Goal: Task Accomplishment & Management: Manage account settings

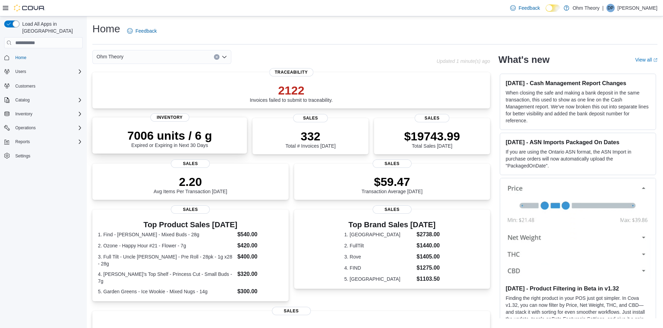
click at [210, 148] on div "7006 units / 6 g Expired or Expiring in Next 30 Days" at bounding box center [169, 138] width 85 height 19
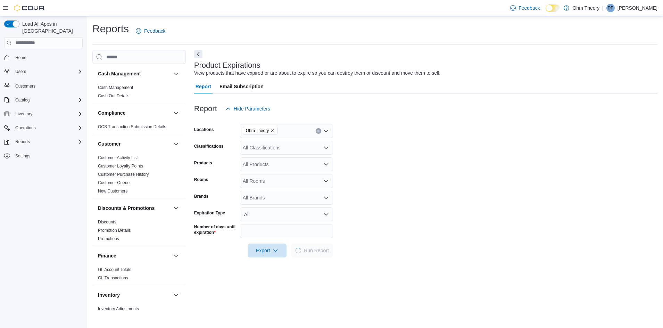
click at [30, 111] on span "Inventory" at bounding box center [23, 114] width 17 height 6
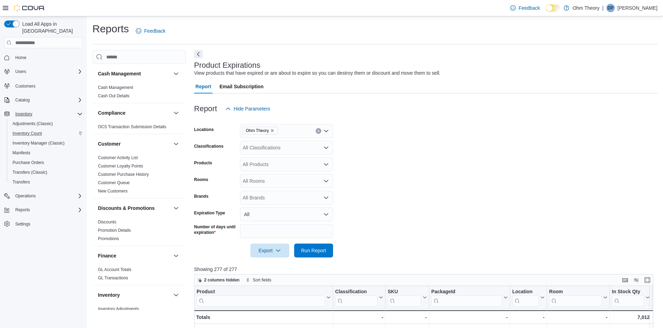
click at [45, 129] on div "Inventory Count" at bounding box center [46, 133] width 73 height 8
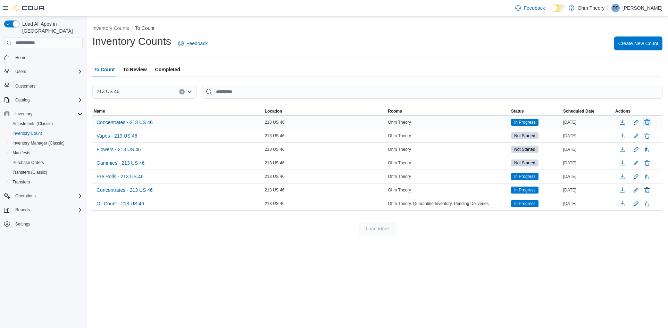
click at [646, 121] on button "Delete" at bounding box center [647, 122] width 8 height 8
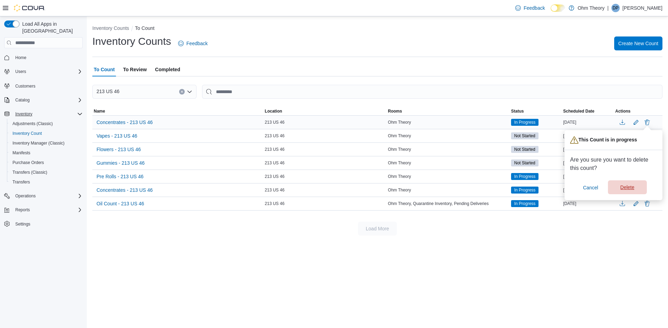
click at [626, 184] on span "Delete" at bounding box center [627, 187] width 31 height 14
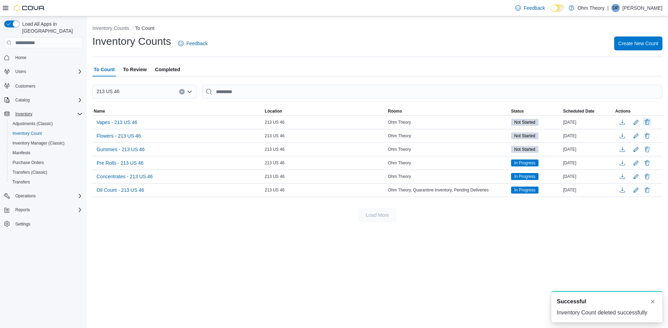
click at [650, 124] on button "Delete" at bounding box center [647, 122] width 8 height 8
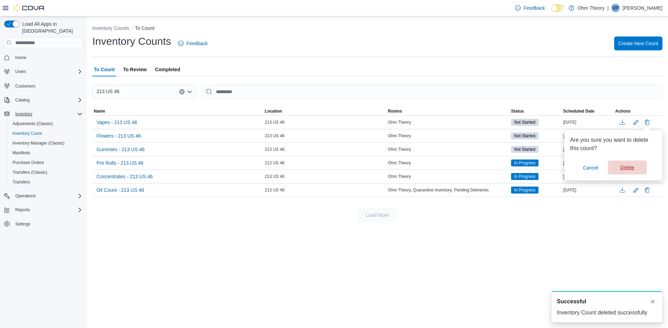
click at [627, 167] on span "Delete" at bounding box center [628, 167] width 14 height 7
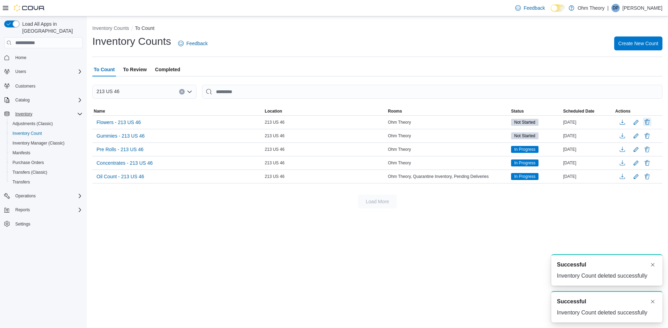
click at [650, 120] on button "Delete" at bounding box center [647, 122] width 8 height 8
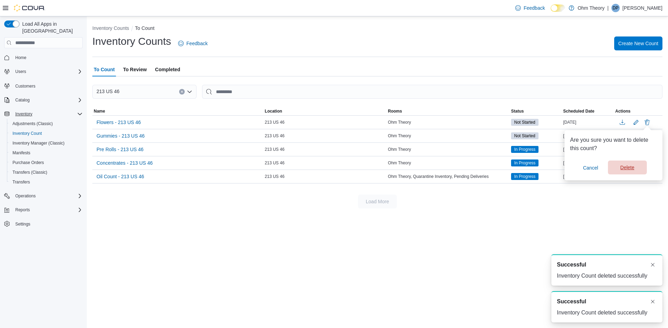
click at [621, 170] on span "Delete" at bounding box center [628, 167] width 14 height 7
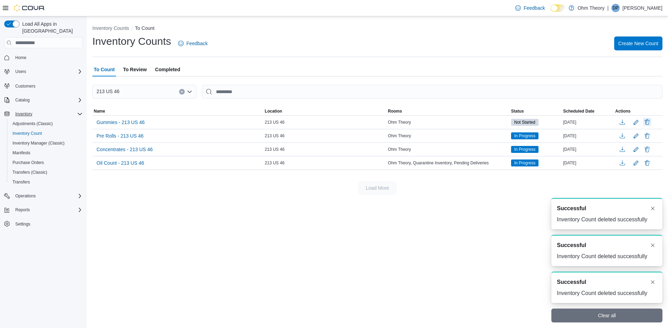
click at [646, 123] on button "Delete" at bounding box center [647, 122] width 8 height 8
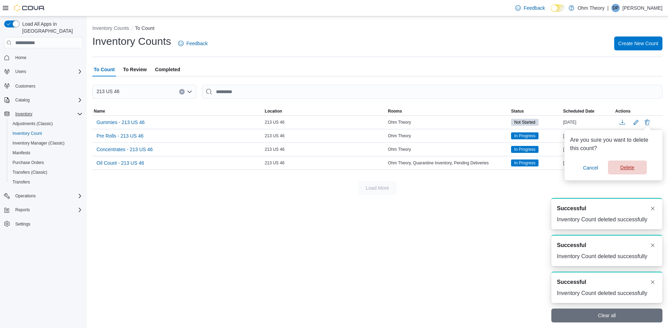
click at [627, 171] on span "Delete" at bounding box center [628, 167] width 14 height 7
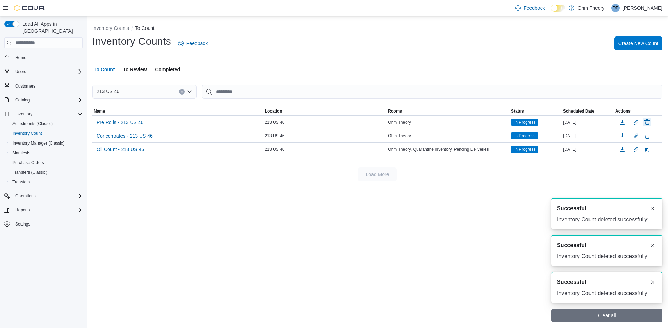
click at [648, 120] on button "Delete" at bounding box center [647, 122] width 8 height 8
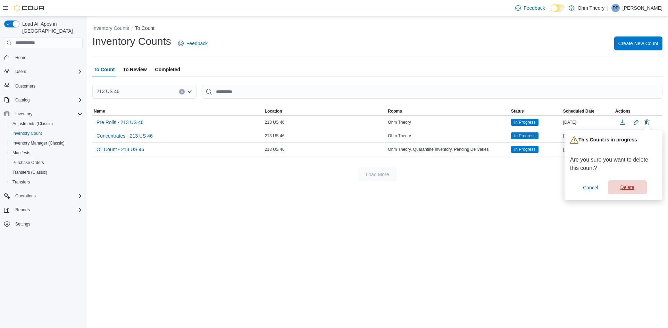
click at [625, 182] on span "Delete" at bounding box center [627, 187] width 31 height 14
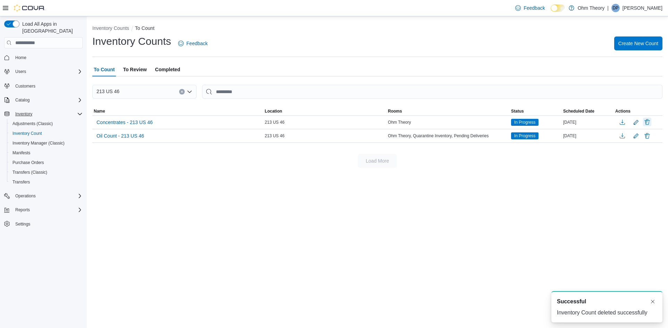
click at [650, 121] on button "Delete" at bounding box center [647, 122] width 8 height 8
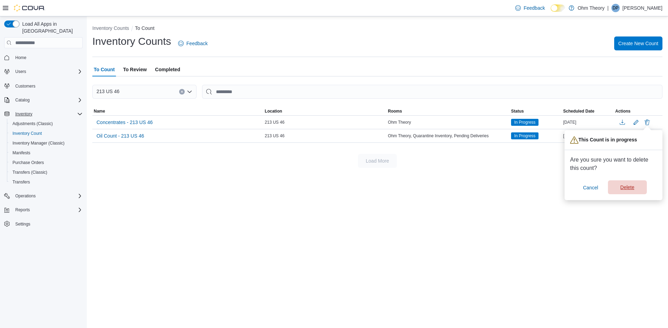
click at [615, 191] on span "Delete" at bounding box center [627, 187] width 31 height 14
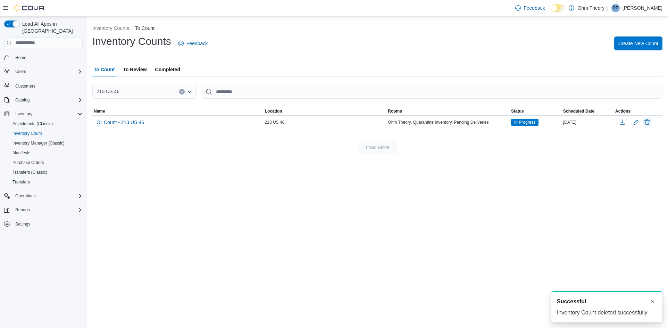
click at [647, 125] on button "Delete" at bounding box center [647, 122] width 8 height 8
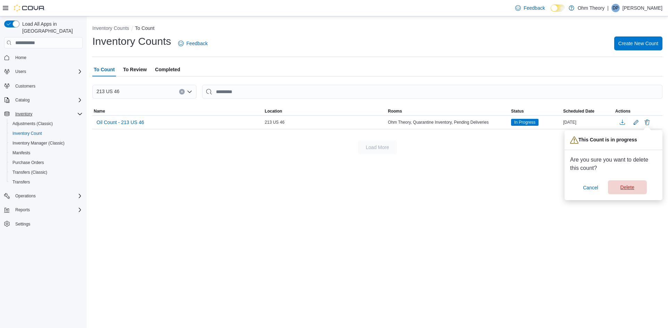
click at [619, 188] on span "Delete" at bounding box center [627, 187] width 31 height 14
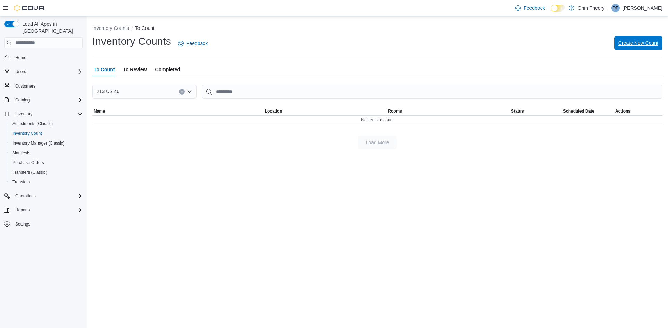
click at [643, 49] on span "Create New Count" at bounding box center [639, 43] width 40 height 14
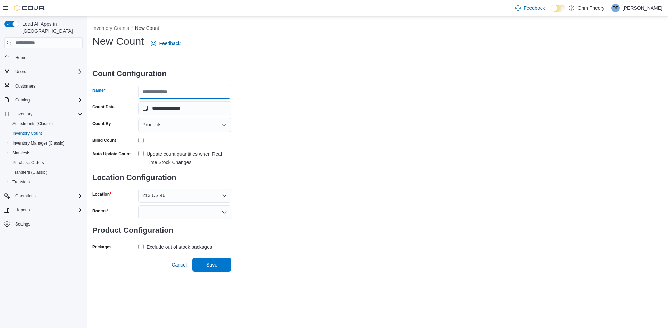
click at [181, 90] on input "Name" at bounding box center [184, 92] width 93 height 14
click at [200, 125] on div "Products" at bounding box center [184, 125] width 93 height 14
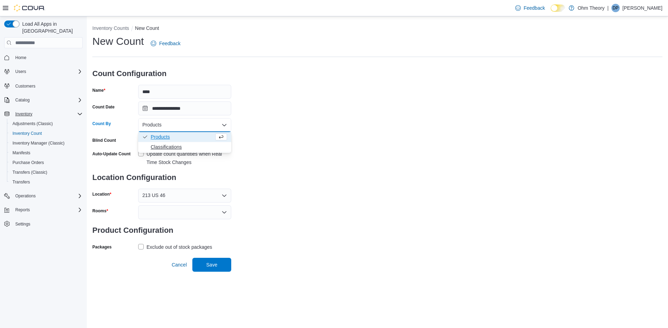
click at [197, 146] on span "Classifications" at bounding box center [189, 146] width 76 height 7
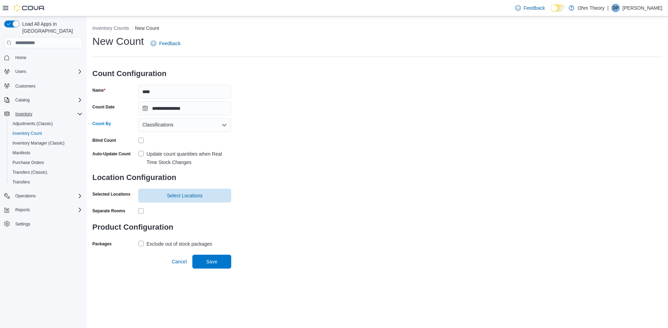
click at [145, 154] on label "Update count quantities when Real Time Stock Changes" at bounding box center [184, 158] width 93 height 17
click at [173, 198] on span "Select Locations" at bounding box center [185, 195] width 36 height 7
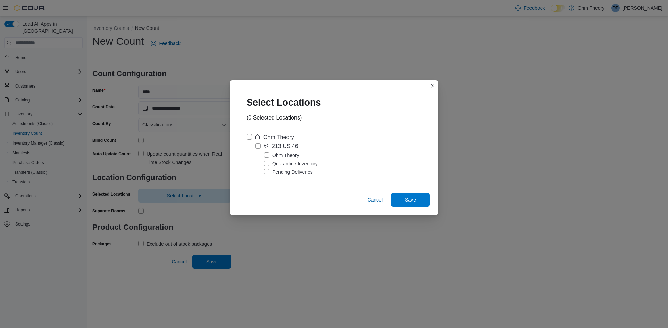
click at [282, 156] on label "Ohm Theory" at bounding box center [281, 155] width 35 height 8
click at [252, 137] on label "Ohm Theory" at bounding box center [271, 137] width 48 height 8
click at [400, 196] on span "Save" at bounding box center [410, 199] width 31 height 14
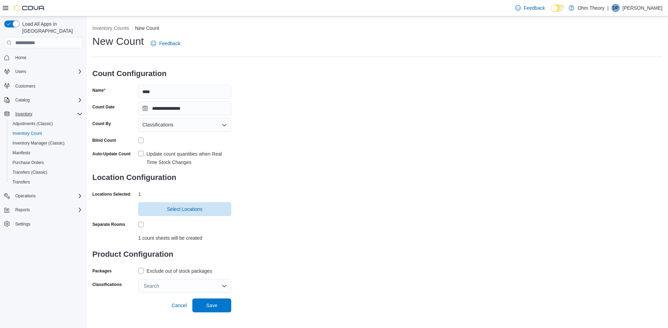
click at [160, 282] on div "Search" at bounding box center [184, 286] width 93 height 14
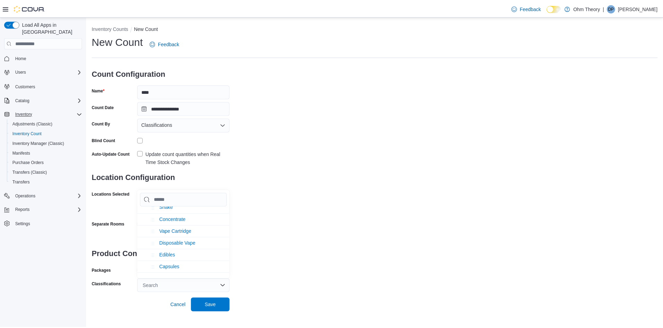
scroll to position [174, 0]
click at [207, 217] on li "Concentrate" at bounding box center [184, 219] width 93 height 12
click at [253, 241] on div "**********" at bounding box center [377, 163] width 570 height 258
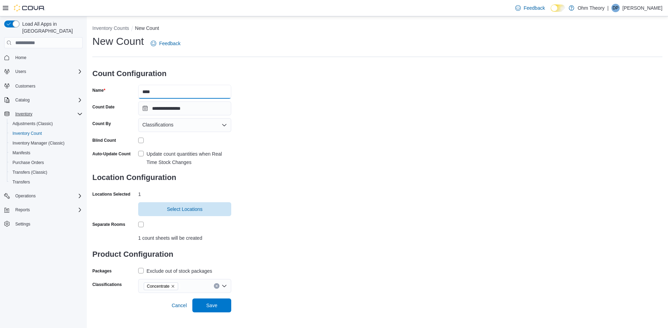
click at [172, 93] on input "****" at bounding box center [184, 92] width 93 height 14
type input "**********"
click at [226, 309] on span "Save" at bounding box center [212, 305] width 31 height 14
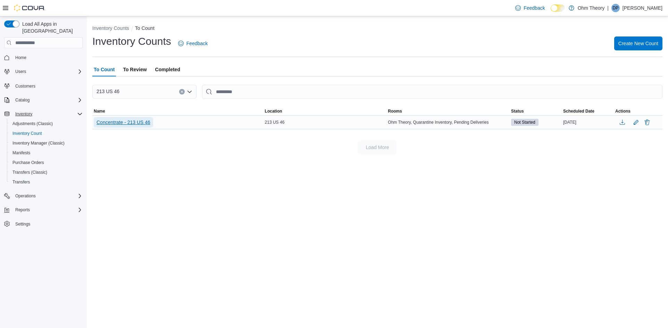
click at [116, 122] on span "Concentrate - 213 US 46" at bounding box center [124, 122] width 54 height 7
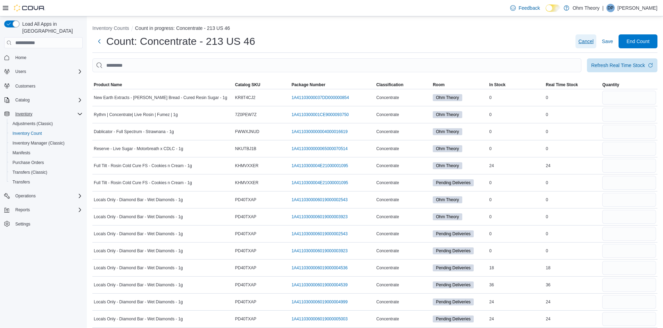
click at [591, 46] on span "Cancel" at bounding box center [585, 41] width 15 height 14
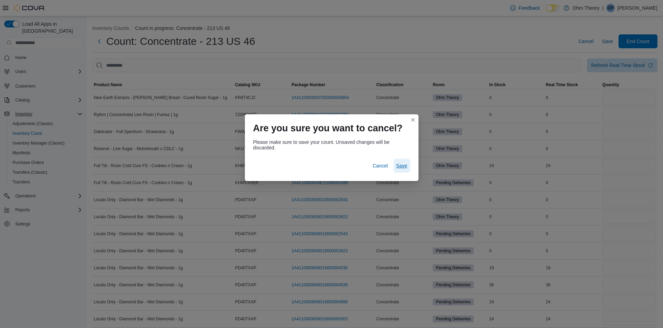
click at [406, 165] on span "Save" at bounding box center [401, 165] width 11 height 7
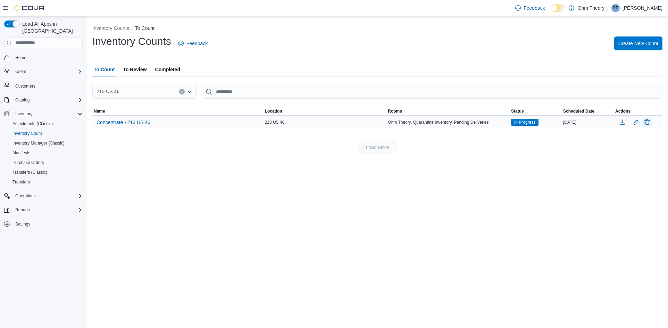
click at [647, 122] on button "Delete" at bounding box center [647, 122] width 8 height 8
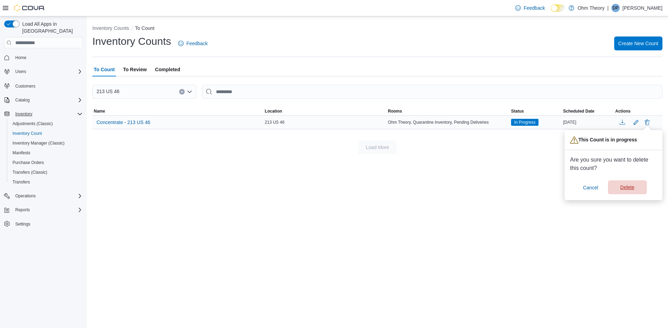
click at [627, 190] on span "Delete" at bounding box center [628, 187] width 14 height 7
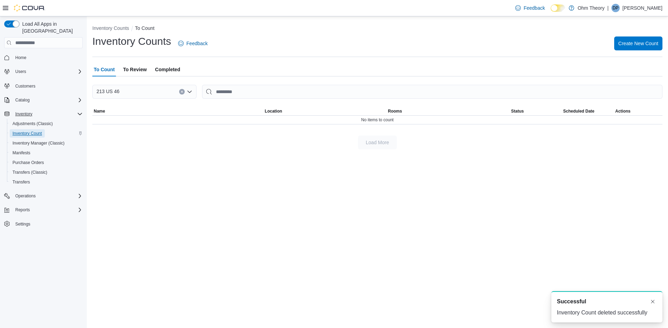
click at [43, 129] on link "Inventory Count" at bounding box center [27, 133] width 35 height 8
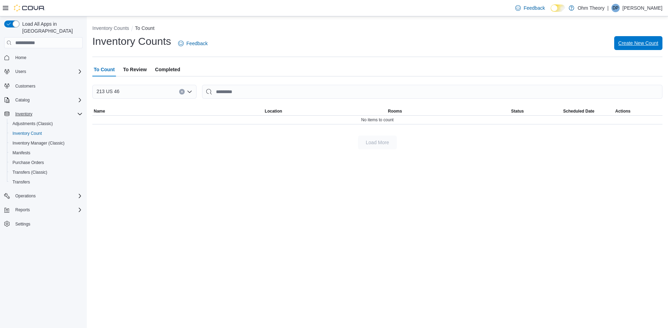
click at [644, 43] on span "Create New Count" at bounding box center [639, 43] width 40 height 7
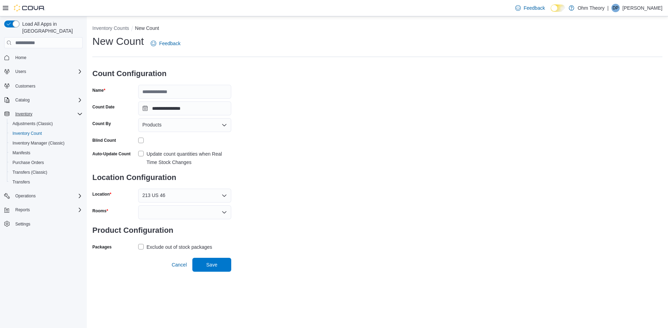
click at [178, 123] on div "Products" at bounding box center [184, 125] width 93 height 14
click at [182, 149] on span "Classifications" at bounding box center [189, 146] width 76 height 7
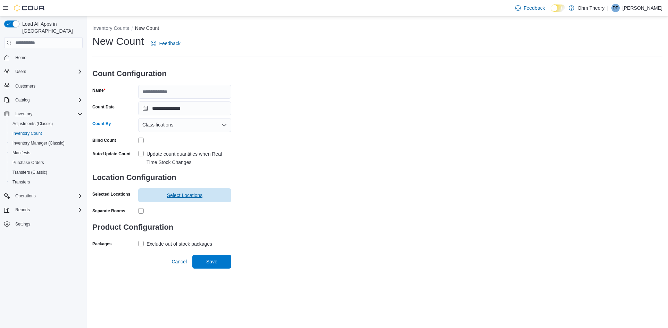
click at [164, 198] on span "Select Locations" at bounding box center [184, 195] width 85 height 14
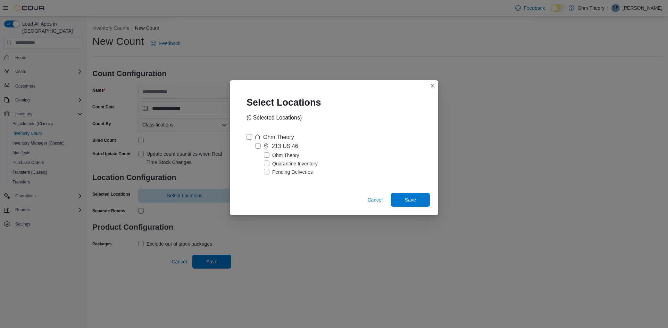
click at [267, 156] on label "Ohm Theory" at bounding box center [281, 155] width 35 height 8
click at [266, 161] on label "Quarantine Inventory" at bounding box center [291, 163] width 54 height 8
click at [267, 162] on label "Quarantine Inventory" at bounding box center [291, 163] width 54 height 8
click at [267, 172] on label "Pending Deliveries" at bounding box center [288, 172] width 49 height 8
click at [399, 200] on span "Save" at bounding box center [410, 199] width 31 height 14
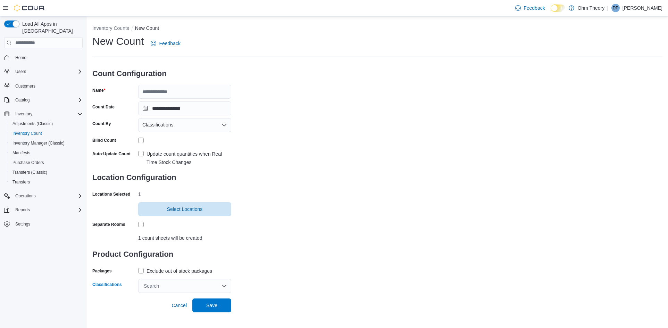
click at [173, 292] on div "Search" at bounding box center [184, 286] width 93 height 14
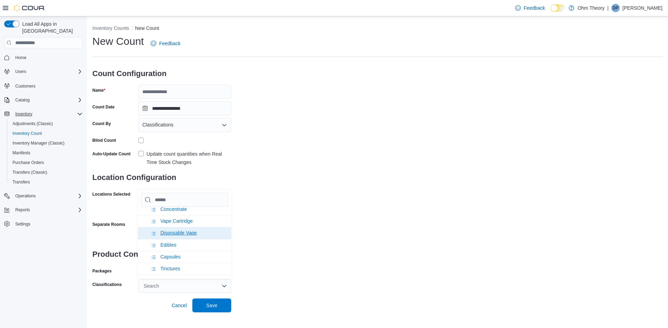
scroll to position [149, 0]
click at [193, 246] on li "Concentrate" at bounding box center [184, 244] width 93 height 12
click at [215, 306] on span "Save" at bounding box center [211, 305] width 11 height 7
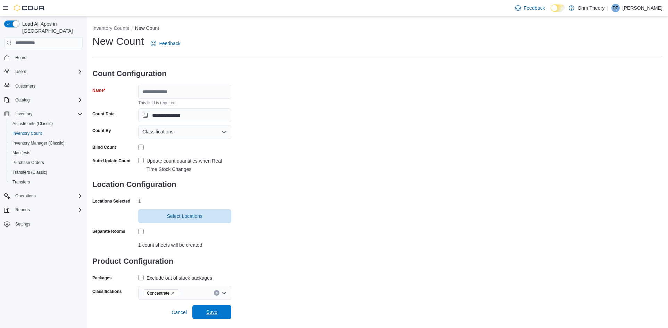
click at [215, 306] on span "Save" at bounding box center [212, 312] width 31 height 14
click at [188, 91] on input "Name" at bounding box center [184, 92] width 93 height 14
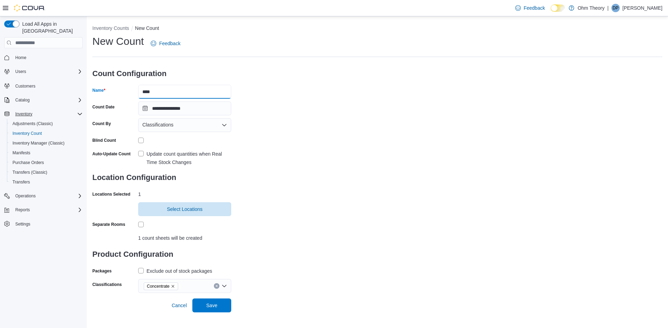
type input "**********"
click at [218, 302] on span "Save" at bounding box center [212, 305] width 31 height 14
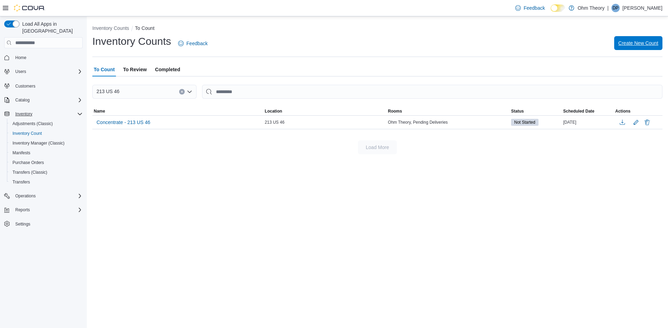
click at [638, 43] on span "Create New Count" at bounding box center [639, 43] width 40 height 7
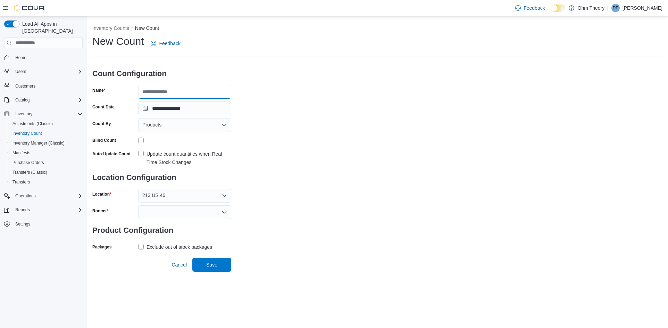
click at [171, 90] on input "Name" at bounding box center [184, 92] width 93 height 14
type input "********"
click at [177, 122] on div "Products" at bounding box center [184, 125] width 93 height 14
click at [174, 148] on span "Classifications" at bounding box center [189, 146] width 76 height 7
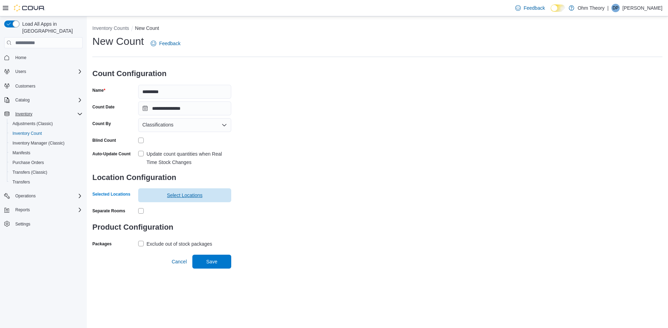
click at [166, 192] on span "Select Locations" at bounding box center [184, 195] width 85 height 14
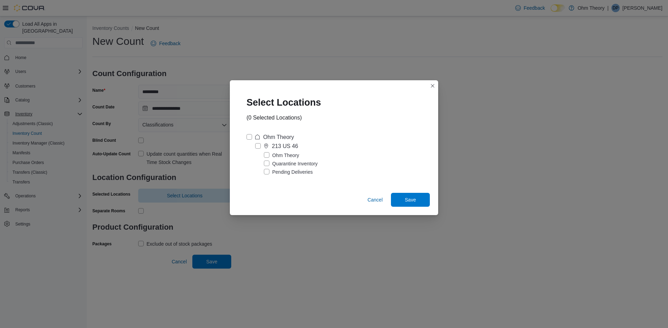
click at [264, 153] on label "Ohm Theory" at bounding box center [281, 155] width 35 height 8
click at [265, 169] on label "Pending Deliveries" at bounding box center [288, 172] width 49 height 8
click at [425, 199] on span "Save" at bounding box center [410, 199] width 31 height 14
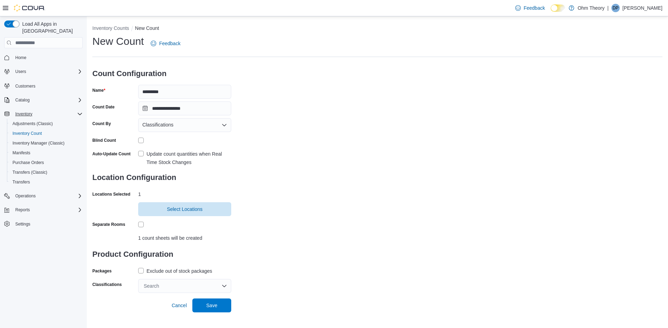
click at [162, 286] on div "Search" at bounding box center [184, 286] width 93 height 14
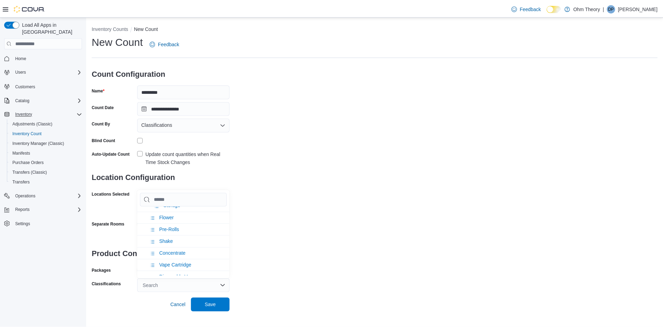
scroll to position [139, 0]
click at [187, 232] on li "Pre-Rolls" at bounding box center [184, 230] width 93 height 12
click at [256, 241] on div "**********" at bounding box center [377, 163] width 570 height 258
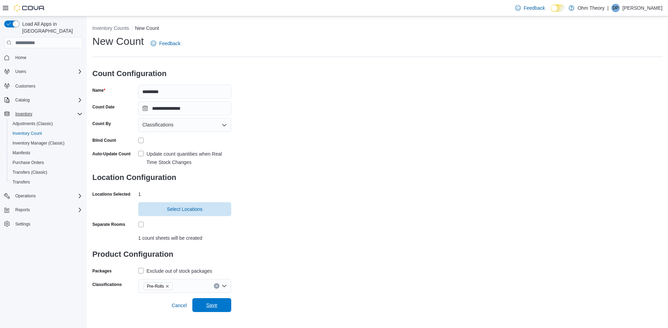
click at [219, 307] on span "Save" at bounding box center [212, 305] width 31 height 14
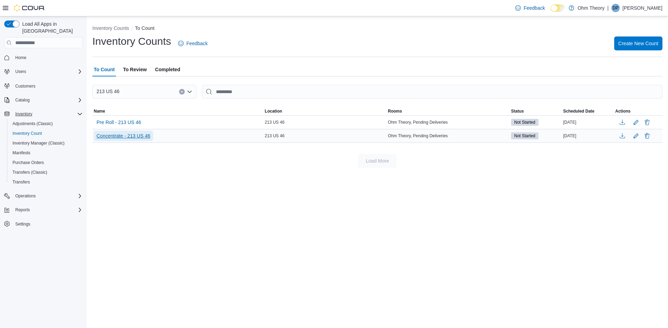
click at [108, 136] on span "Concentrate - 213 US 46" at bounding box center [124, 135] width 54 height 7
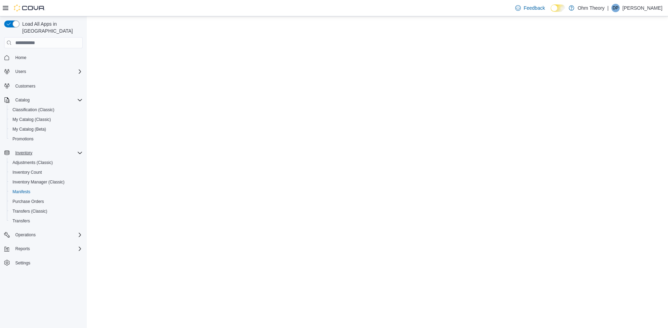
click at [22, 189] on span "Manifests" at bounding box center [22, 192] width 18 height 6
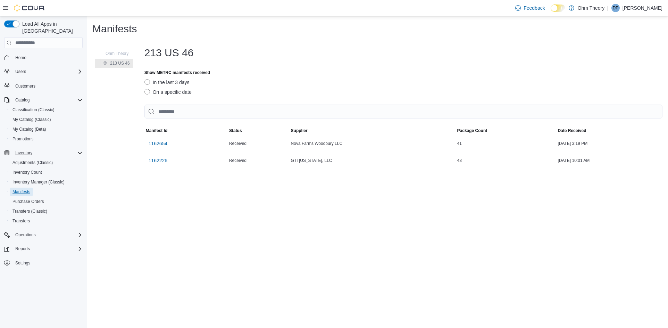
click at [146, 92] on label "On a specific date" at bounding box center [167, 92] width 47 height 8
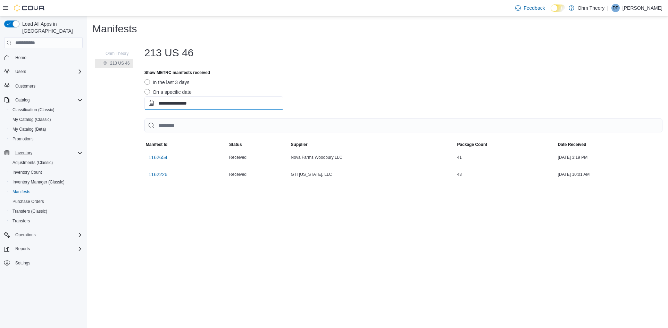
click at [165, 106] on input "**********" at bounding box center [213, 103] width 139 height 14
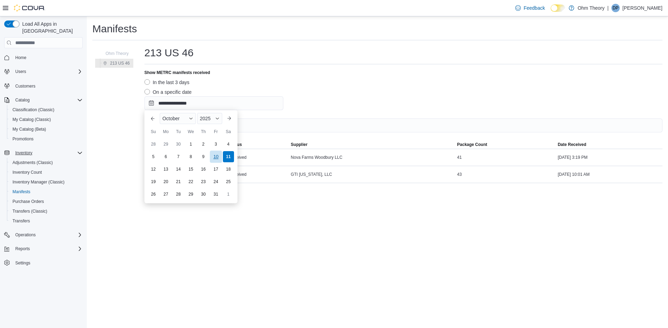
click at [215, 159] on div "10" at bounding box center [216, 157] width 12 height 12
type input "**********"
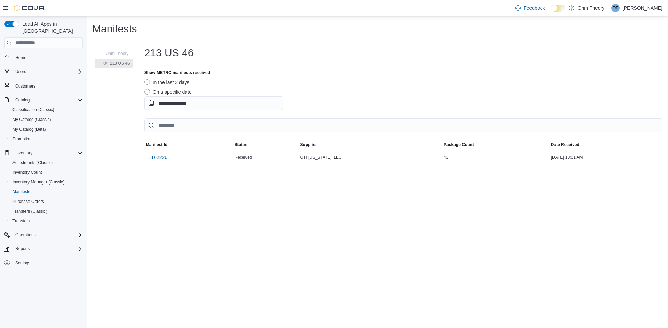
click at [147, 92] on label "On a specific date" at bounding box center [167, 92] width 47 height 8
click at [145, 84] on label "In the last 3 days" at bounding box center [166, 82] width 45 height 8
